Goal: Use online tool/utility: Utilize a website feature to perform a specific function

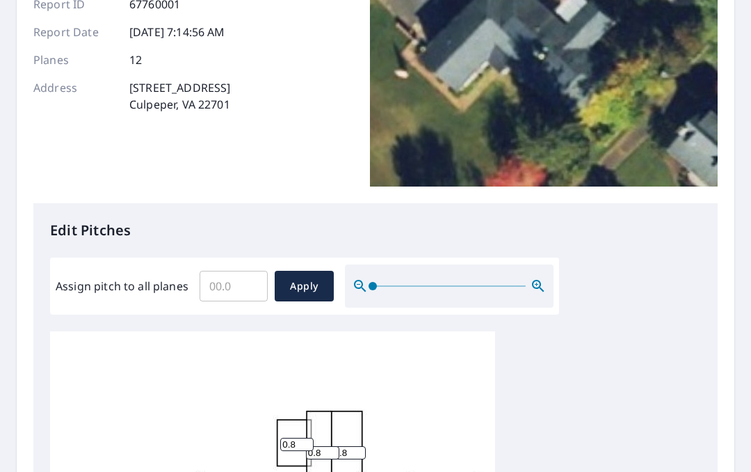
scroll to position [177, 0]
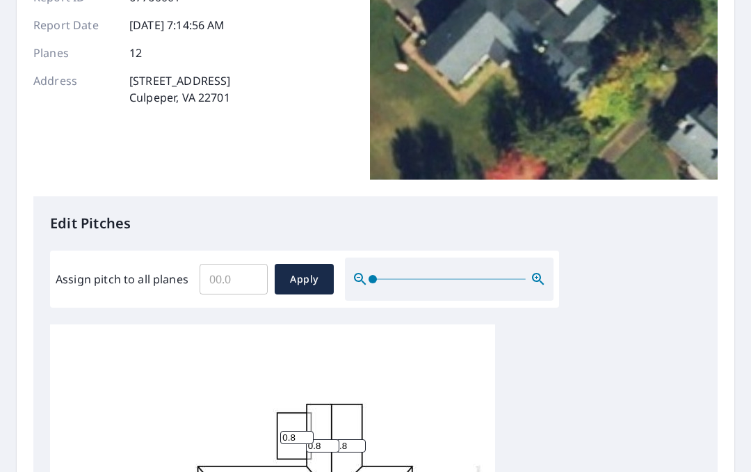
click at [241, 268] on input "Assign pitch to all planes" at bounding box center [234, 278] width 68 height 39
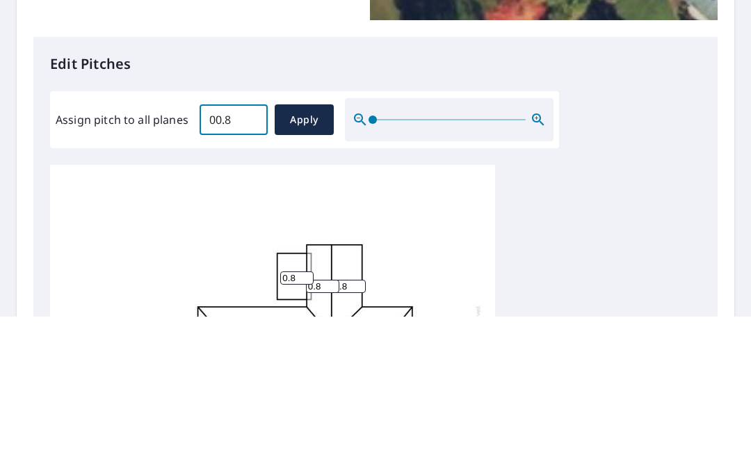
type input "00.8"
click at [310, 271] on span "Apply" at bounding box center [304, 279] width 37 height 17
type input "00.8"
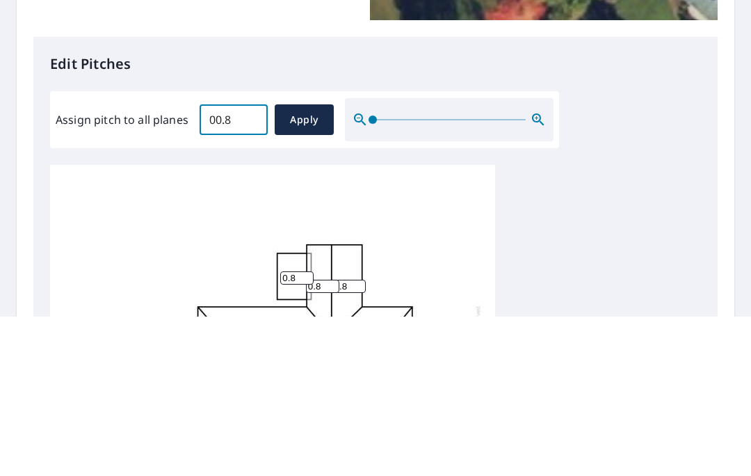
type input "00.8"
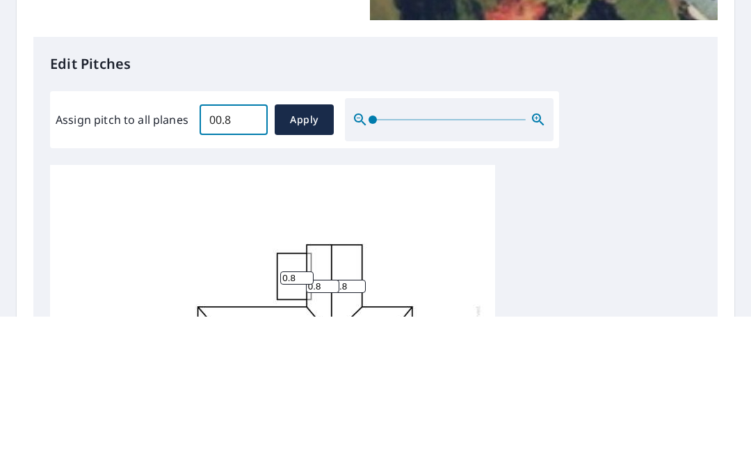
type input "00.8"
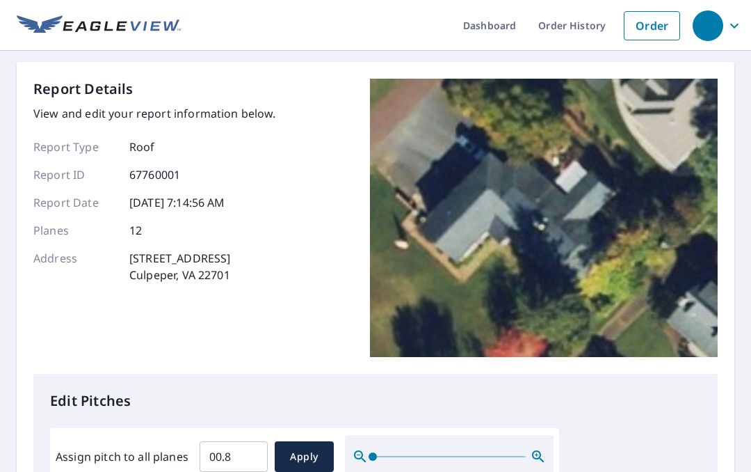
scroll to position [0, 0]
